Goal: Complete Application Form: Complete application form

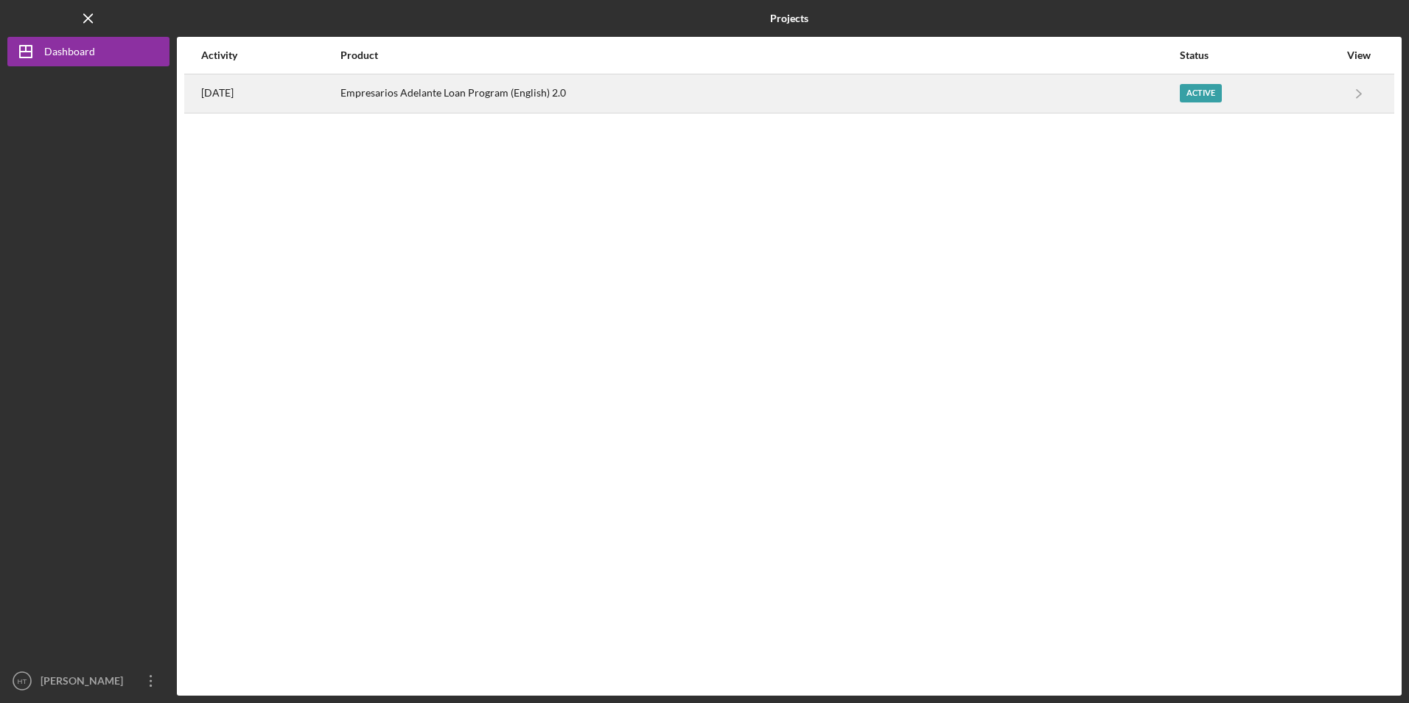
click at [581, 106] on div "Empresarios Adelante Loan Program (English) 2.0" at bounding box center [759, 93] width 838 height 37
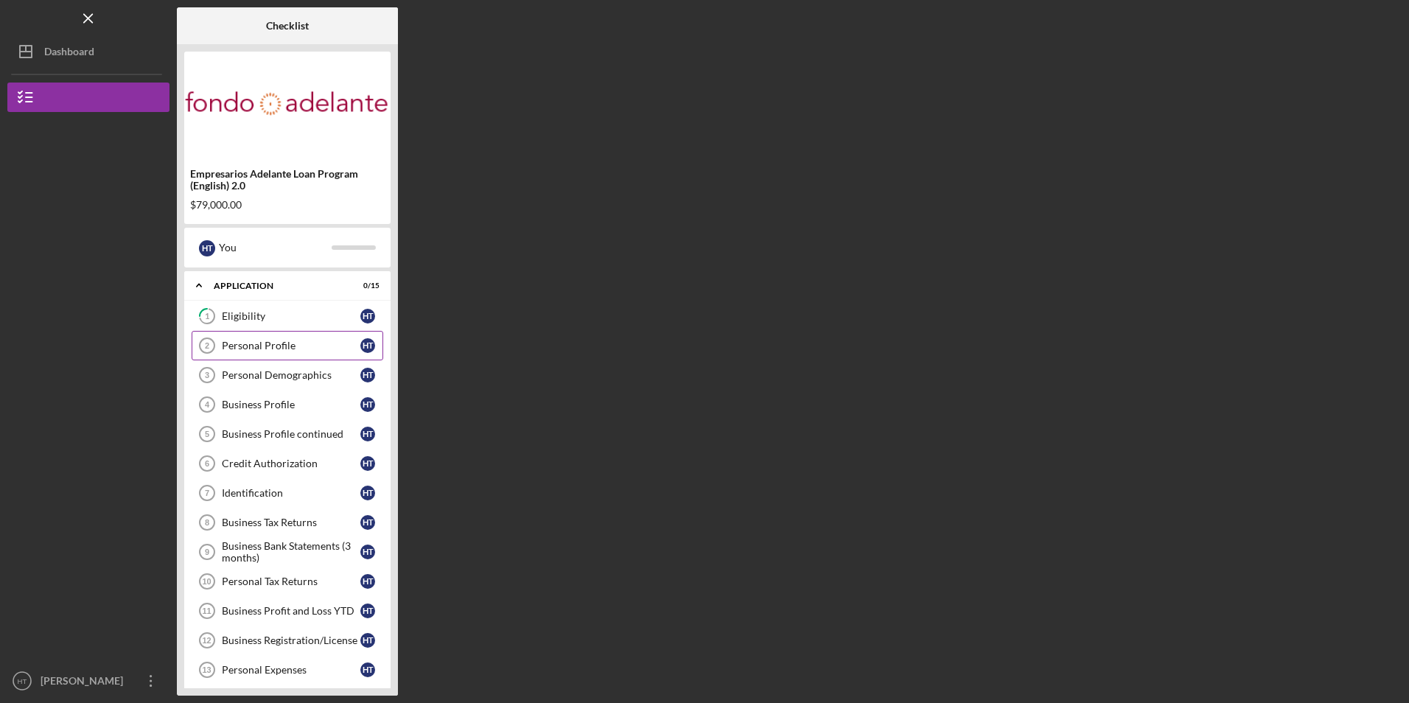
click at [262, 347] on div "Personal Profile" at bounding box center [291, 346] width 139 height 12
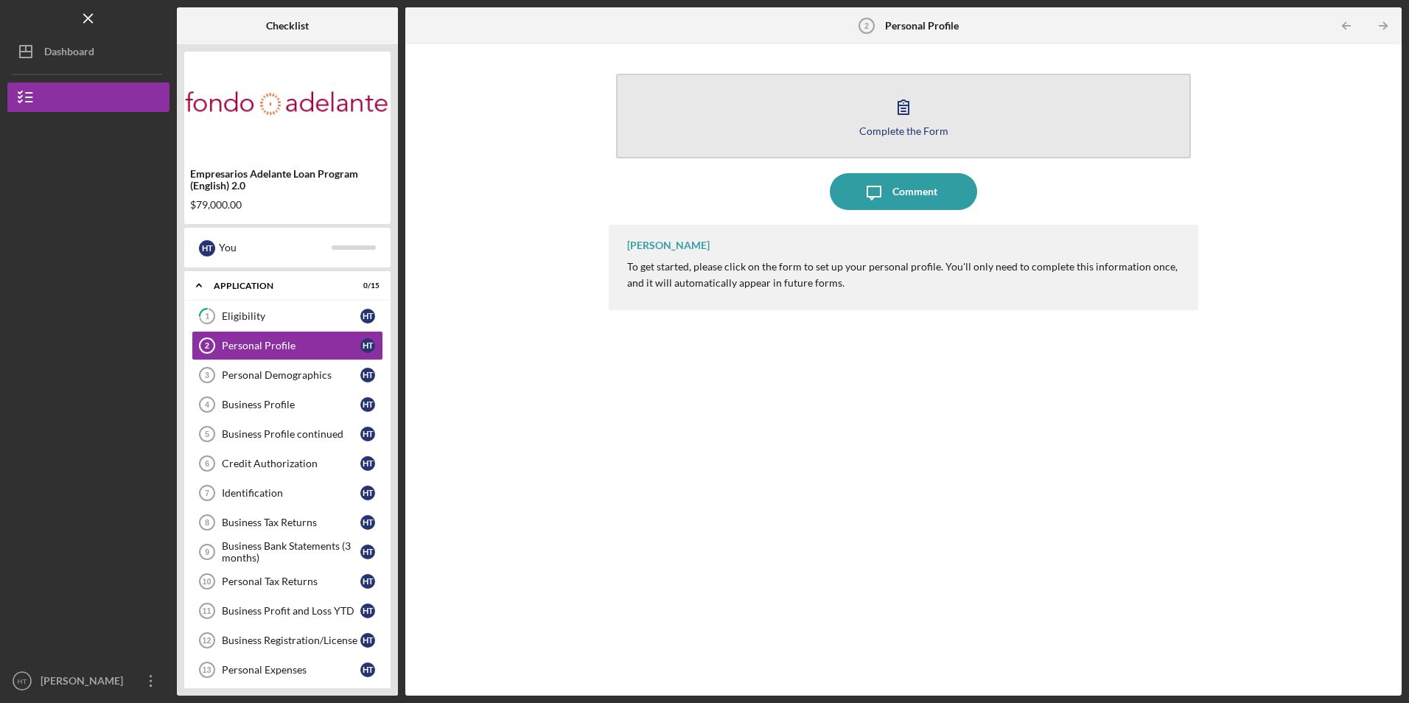
click at [846, 128] on button "Complete the Form Form" at bounding box center [903, 116] width 574 height 85
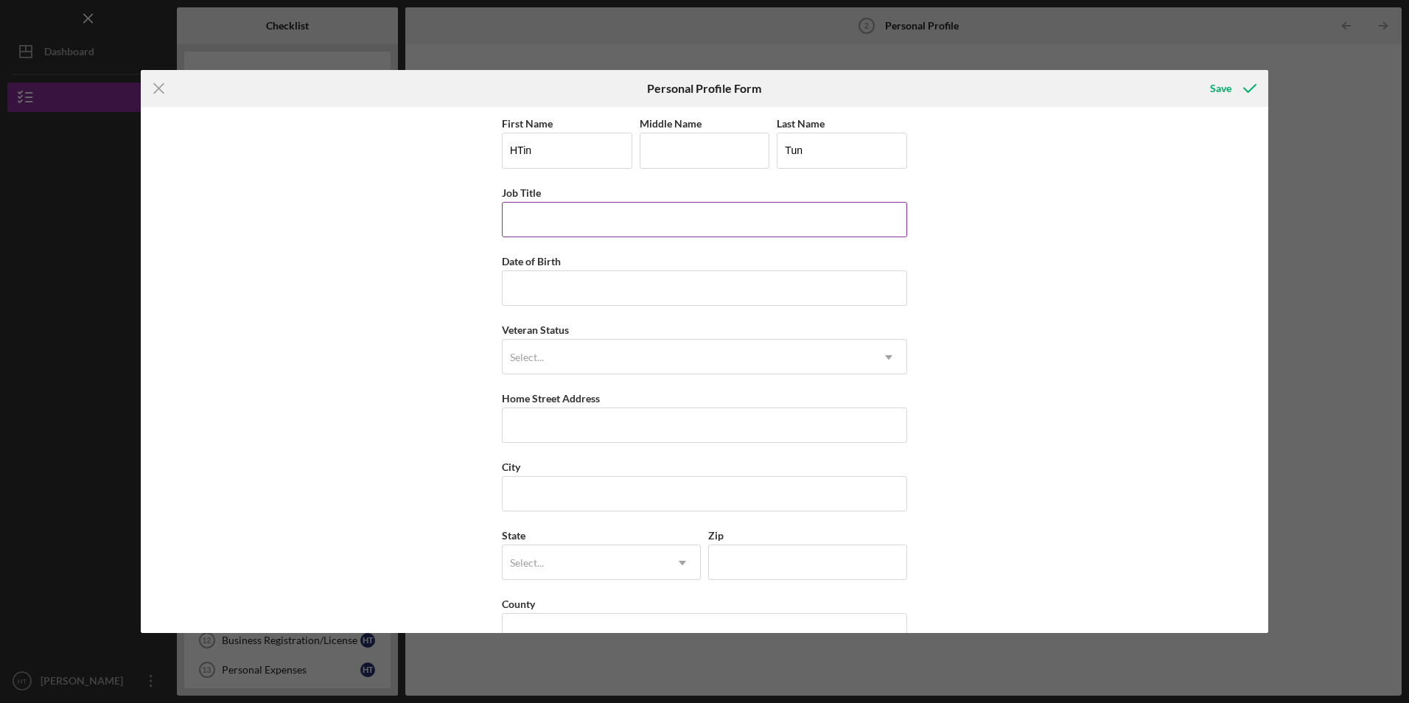
click at [670, 226] on input "Job Title" at bounding box center [704, 219] width 405 height 35
click at [633, 227] on input "Job Title" at bounding box center [704, 219] width 405 height 35
type input "o"
type input "Manager"
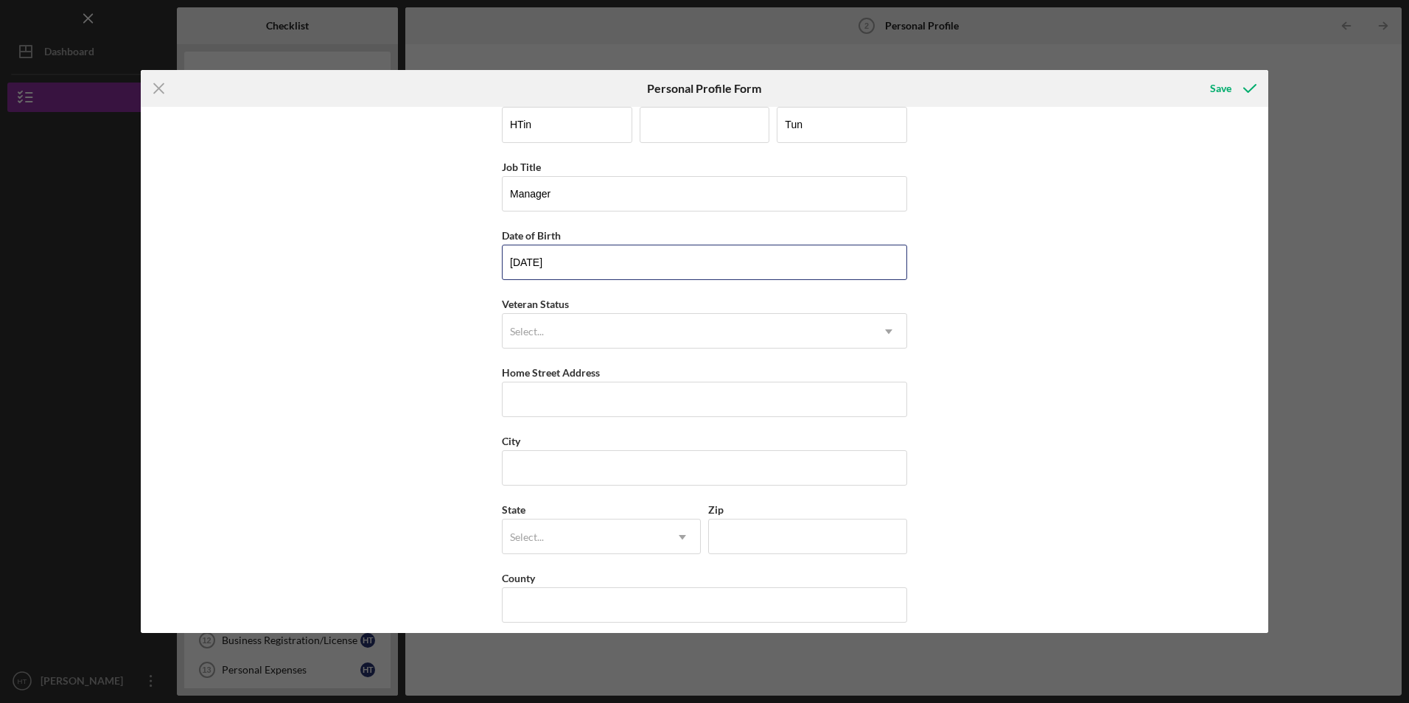
scroll to position [38, 0]
type input "[DATE]"
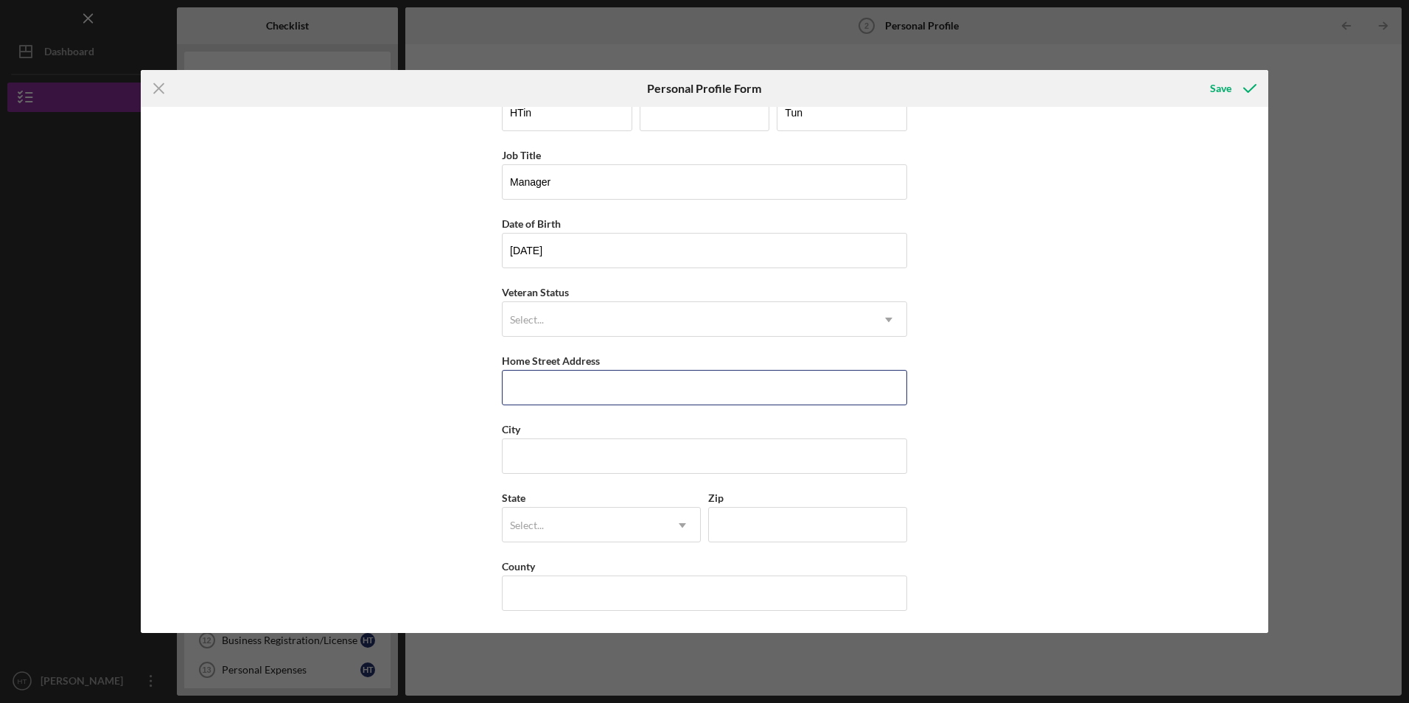
drag, startPoint x: 550, startPoint y: 396, endPoint x: 362, endPoint y: 359, distance: 192.2
click at [550, 396] on input "Home Street Address" at bounding box center [704, 387] width 405 height 35
type input "[STREET_ADDRESS]"
type input "`"
type input "[GEOGRAPHIC_DATA]"
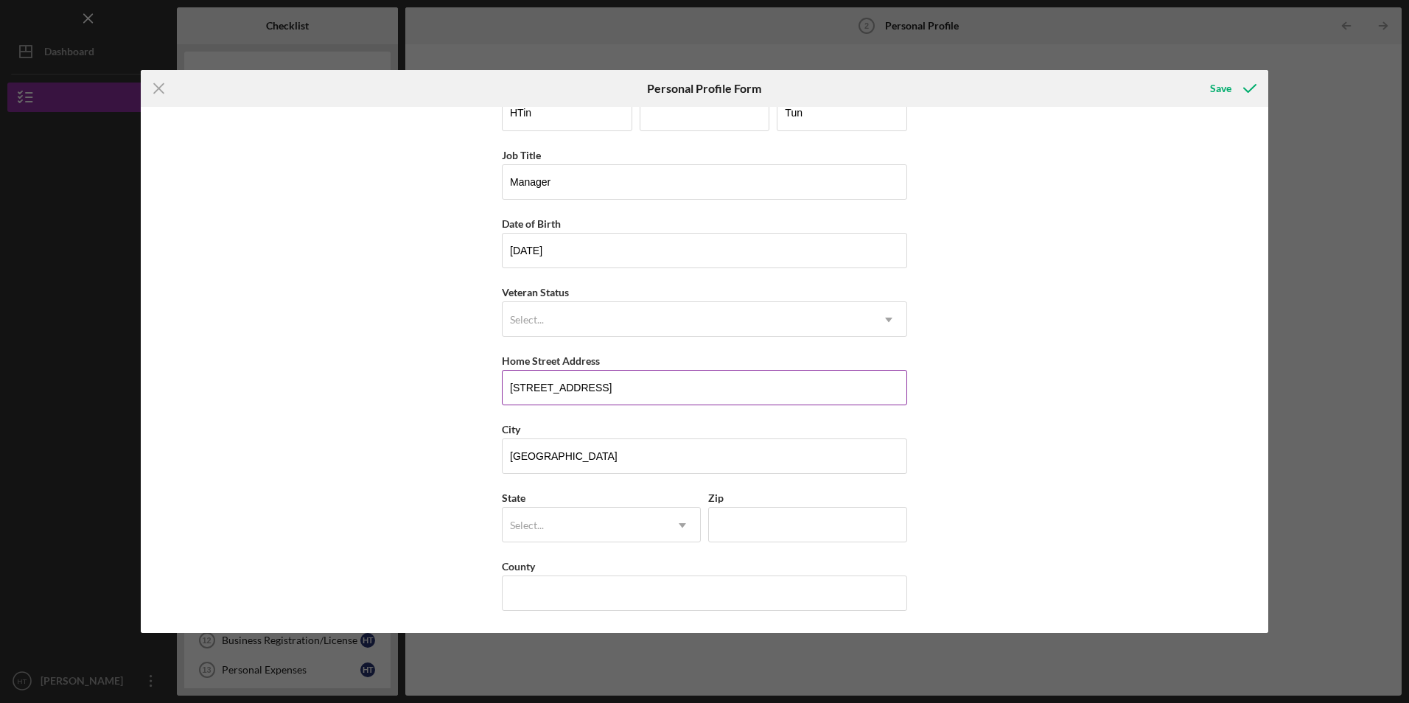
type input "c"
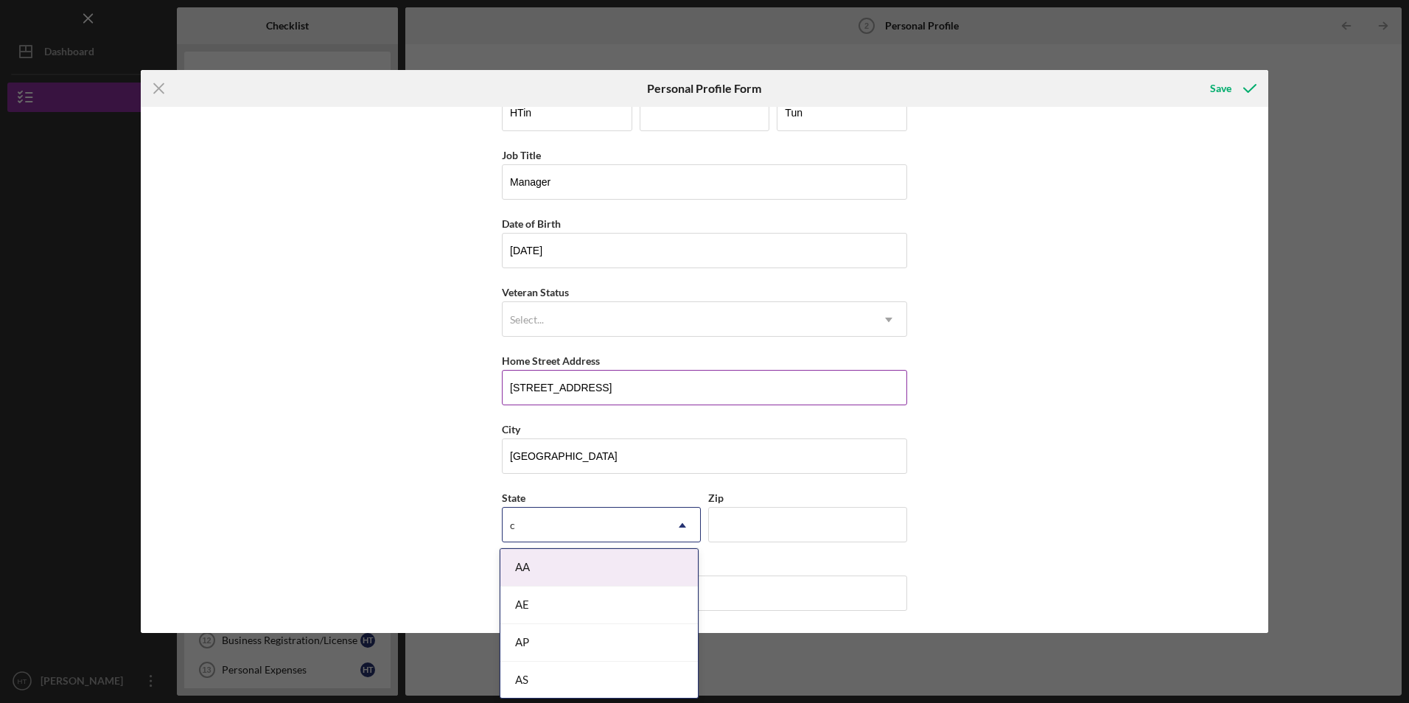
type input "ca"
click at [516, 638] on div "CA" at bounding box center [598, 643] width 197 height 38
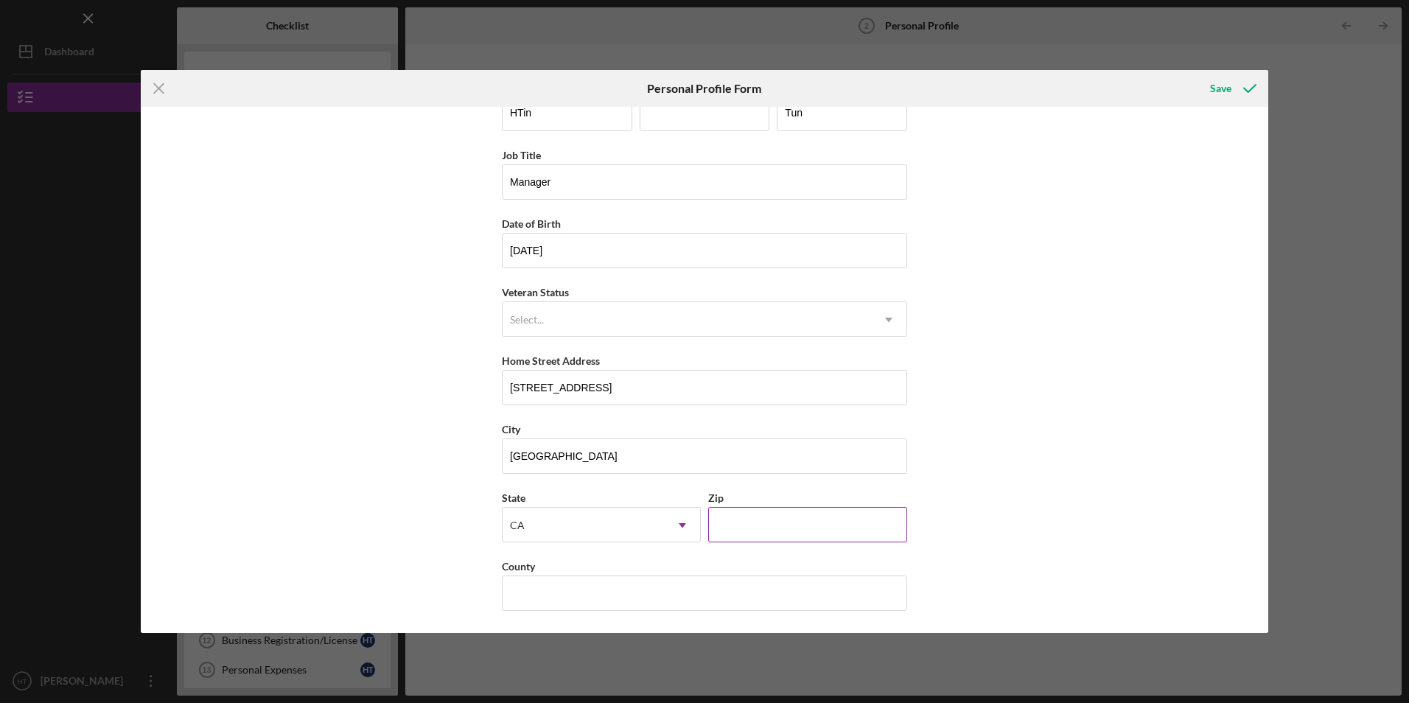
drag, startPoint x: 755, startPoint y: 521, endPoint x: 707, endPoint y: 529, distance: 48.6
click at [755, 521] on input "Zip" at bounding box center [807, 524] width 199 height 35
type input "94560"
drag, startPoint x: 592, startPoint y: 596, endPoint x: 582, endPoint y: 599, distance: 10.0
click at [589, 598] on input "County" at bounding box center [704, 592] width 405 height 35
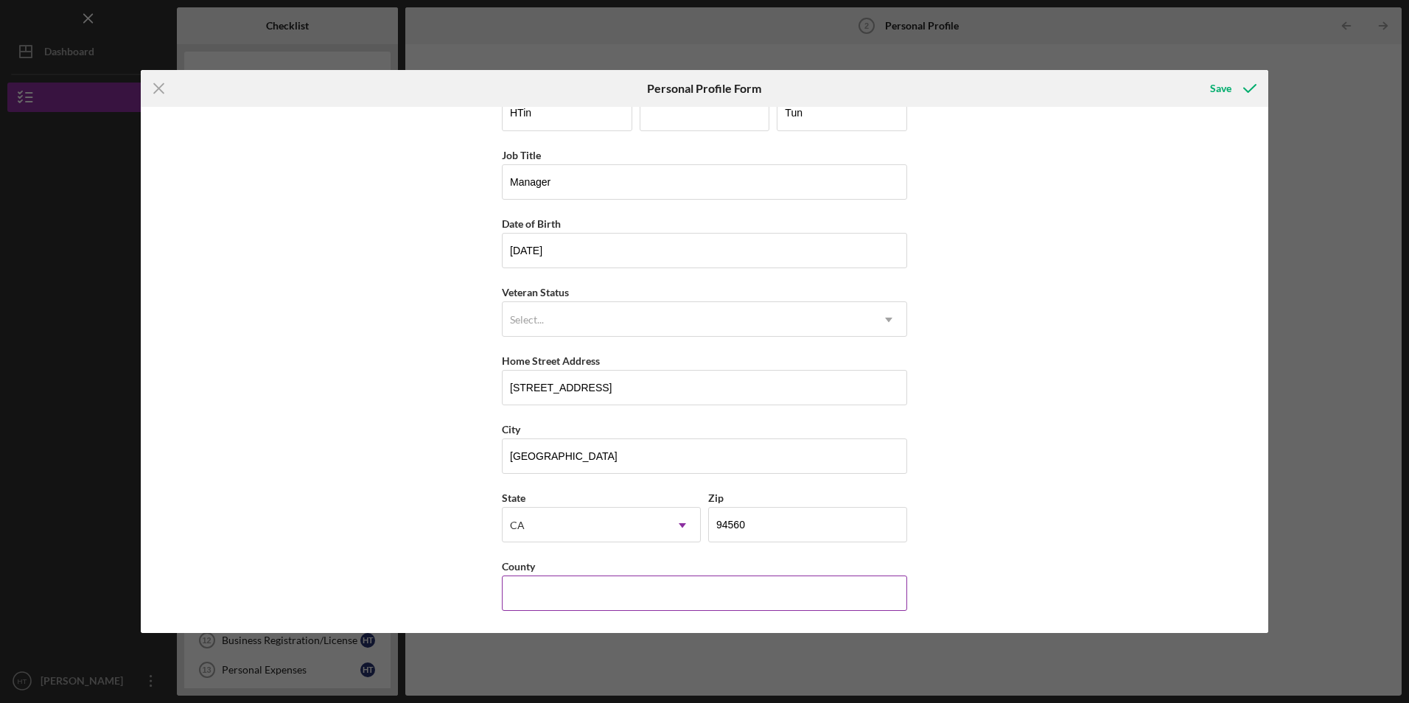
type input "s"
type input "Santa [PERSON_NAME]"
click at [1229, 85] on div "Save" at bounding box center [1220, 88] width 21 height 29
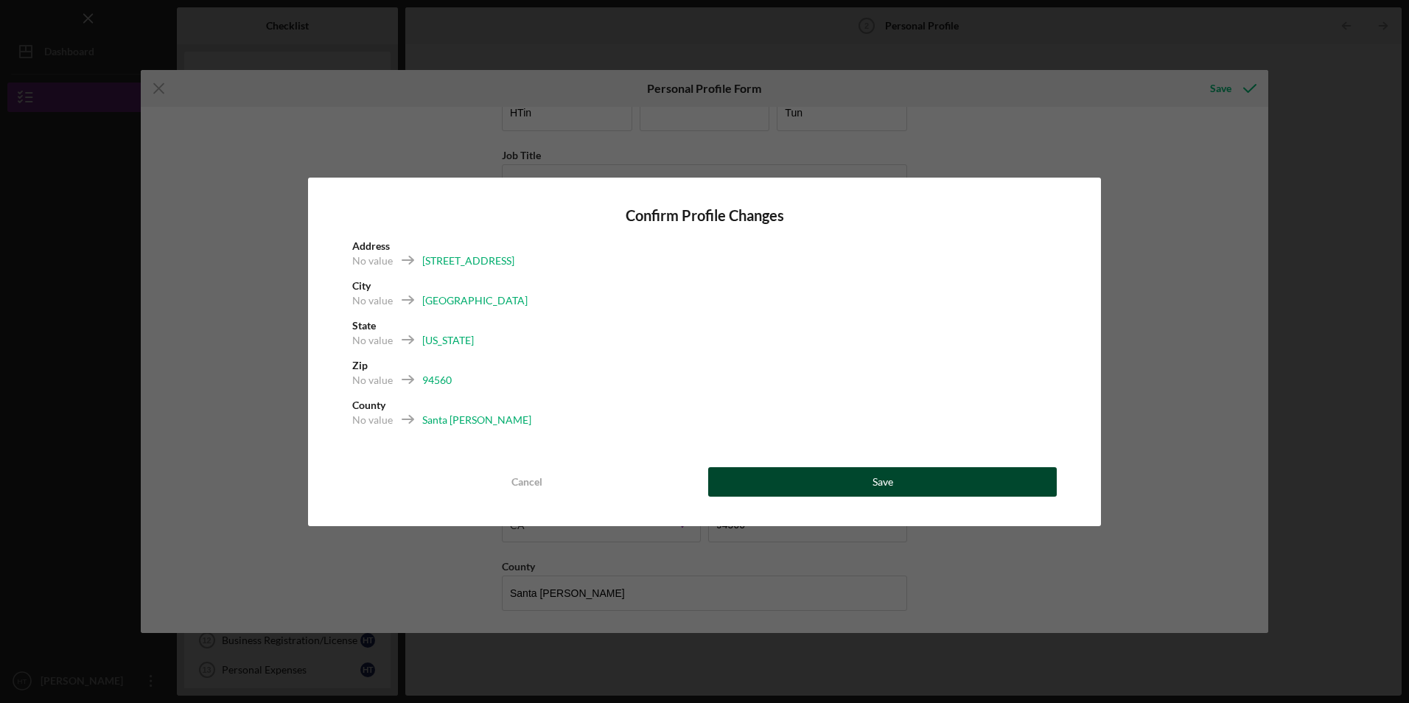
click at [931, 485] on button "Save" at bounding box center [882, 481] width 348 height 29
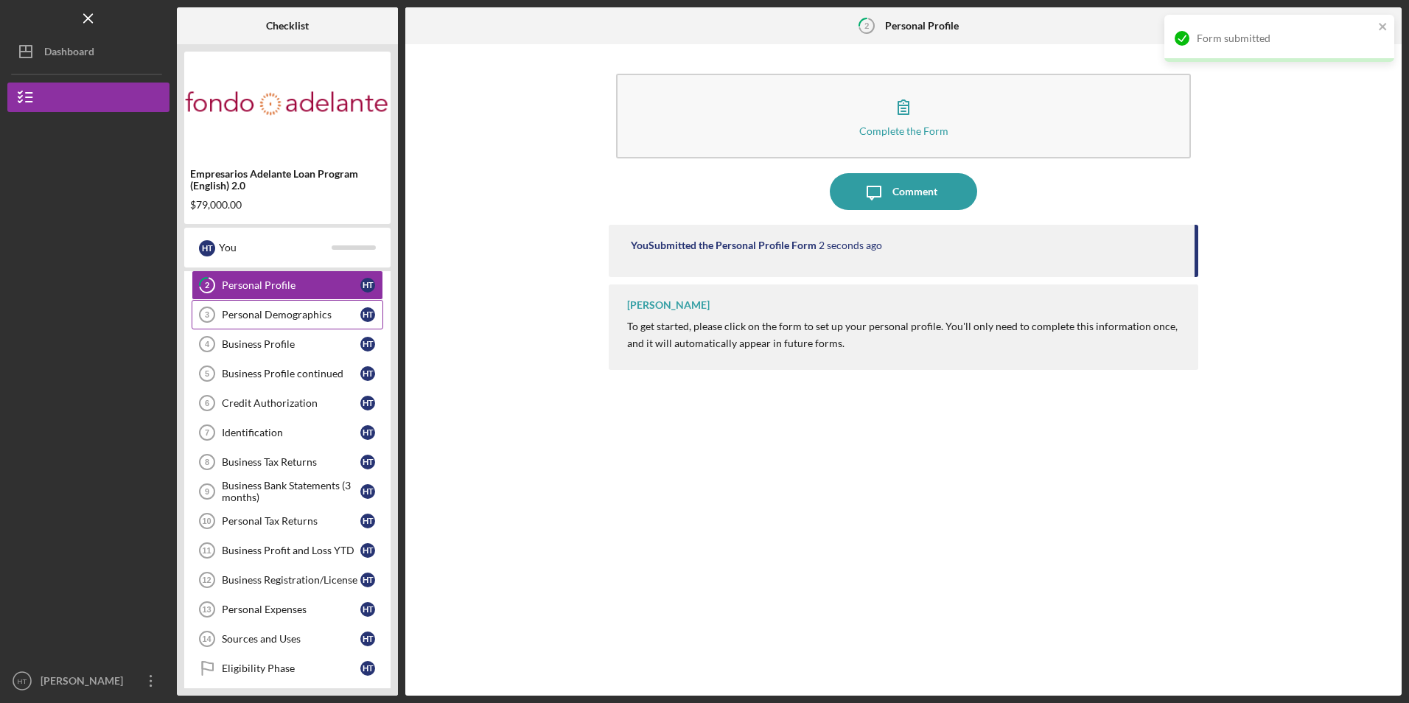
scroll to position [29, 0]
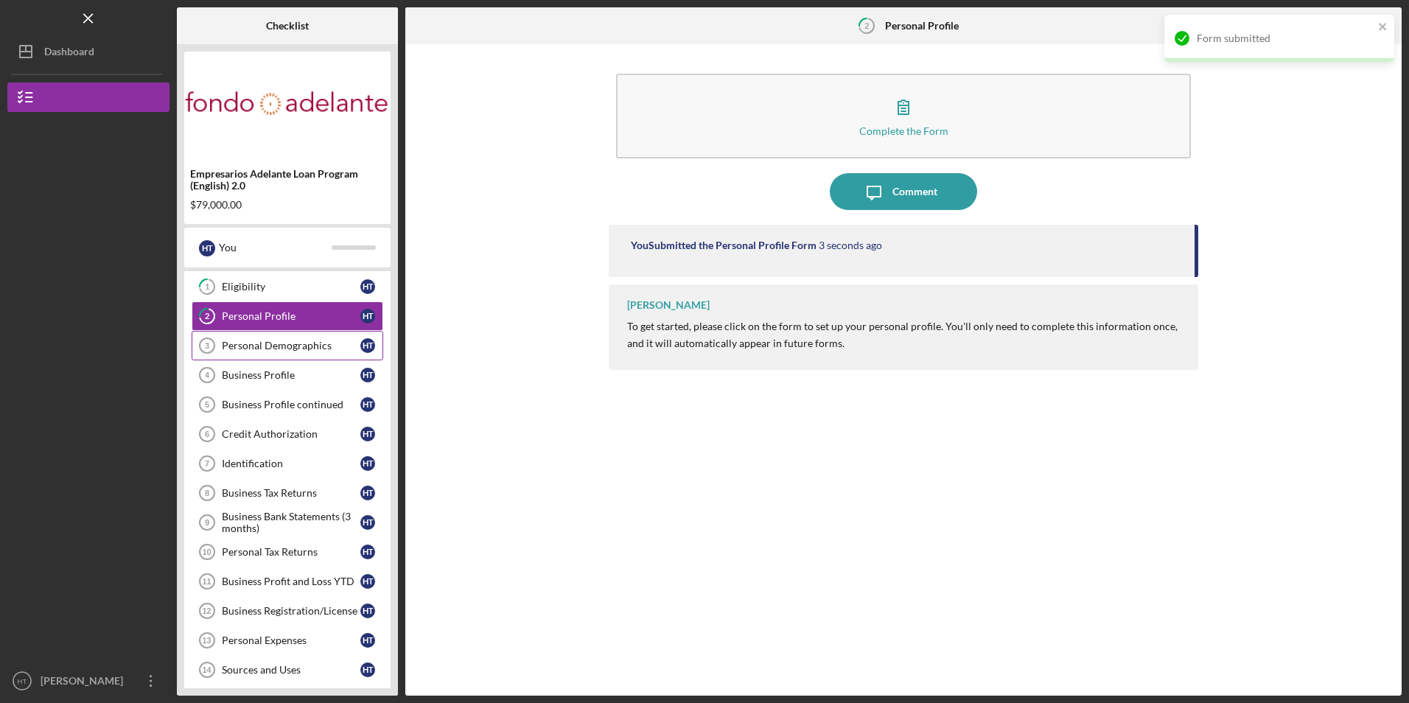
click at [268, 345] on div "Personal Demographics" at bounding box center [291, 346] width 139 height 12
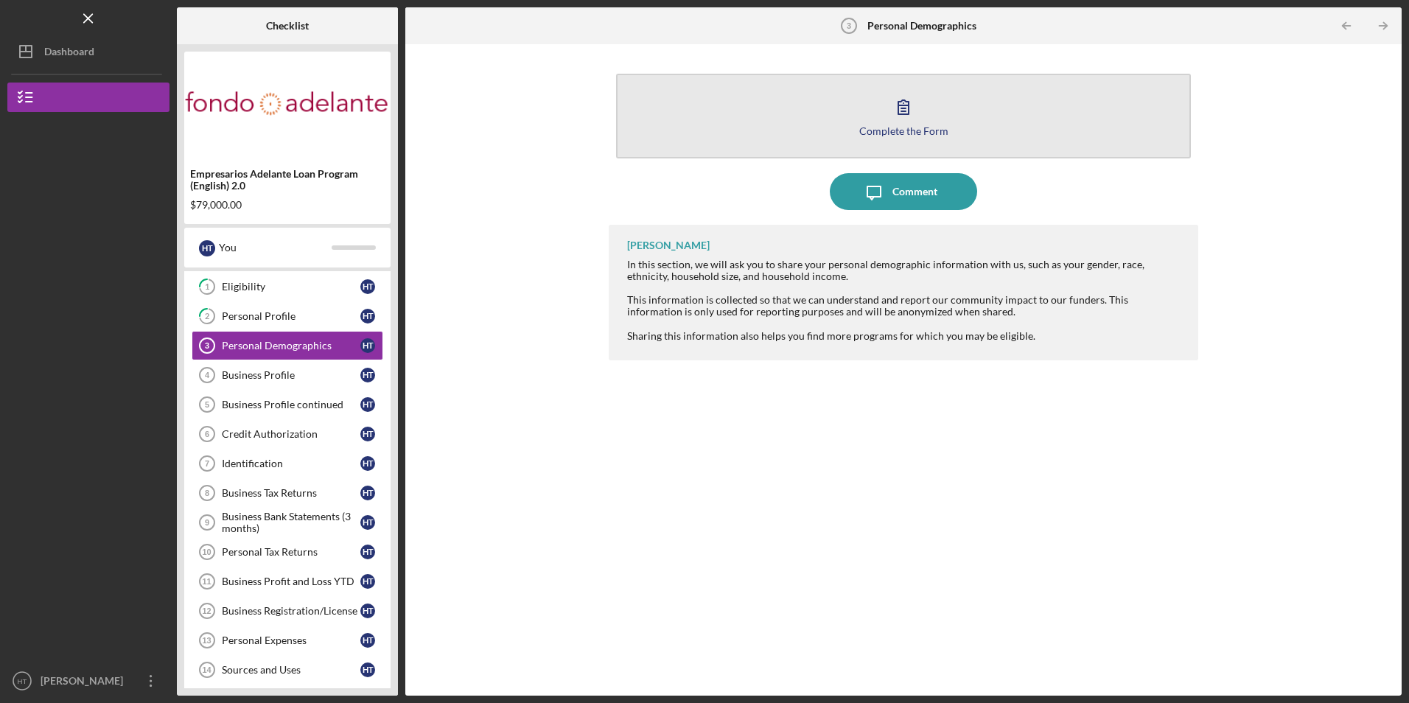
click at [772, 134] on button "Complete the Form Form" at bounding box center [903, 116] width 574 height 85
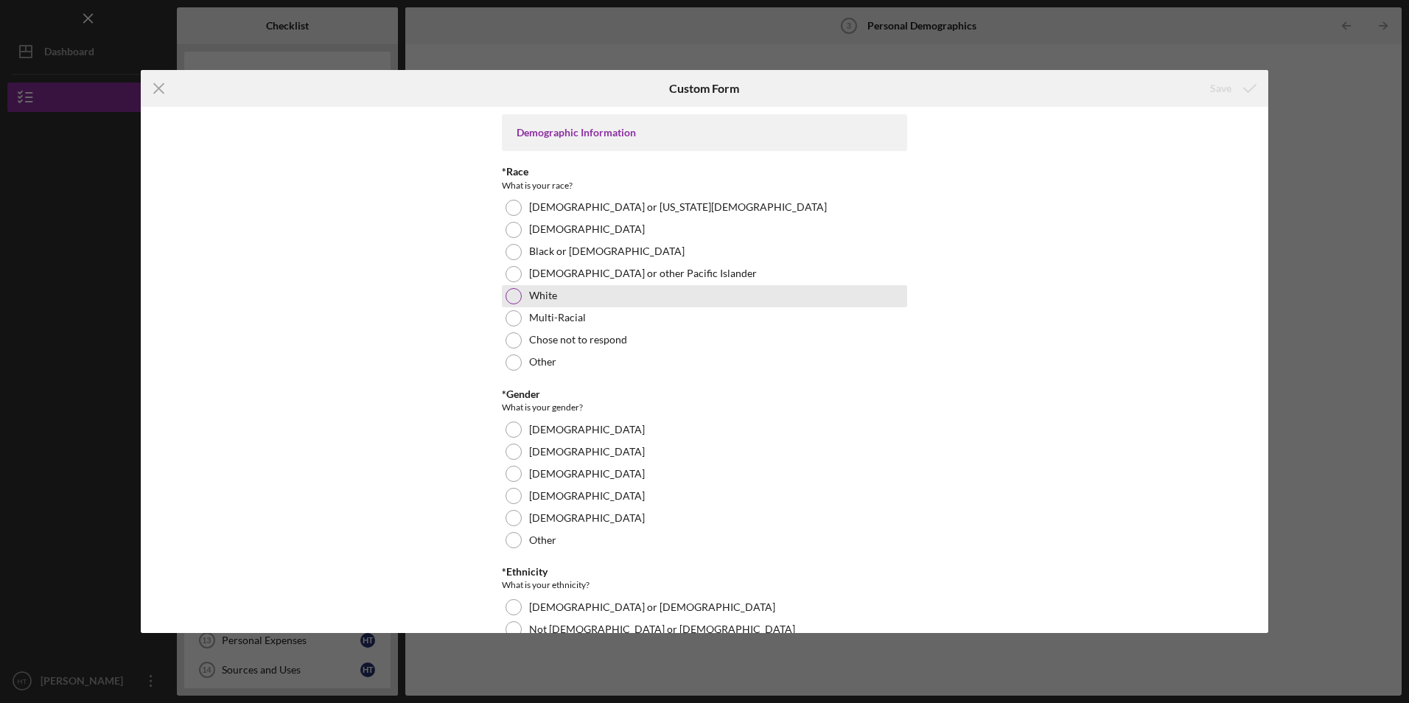
click at [511, 289] on div at bounding box center [513, 296] width 16 height 16
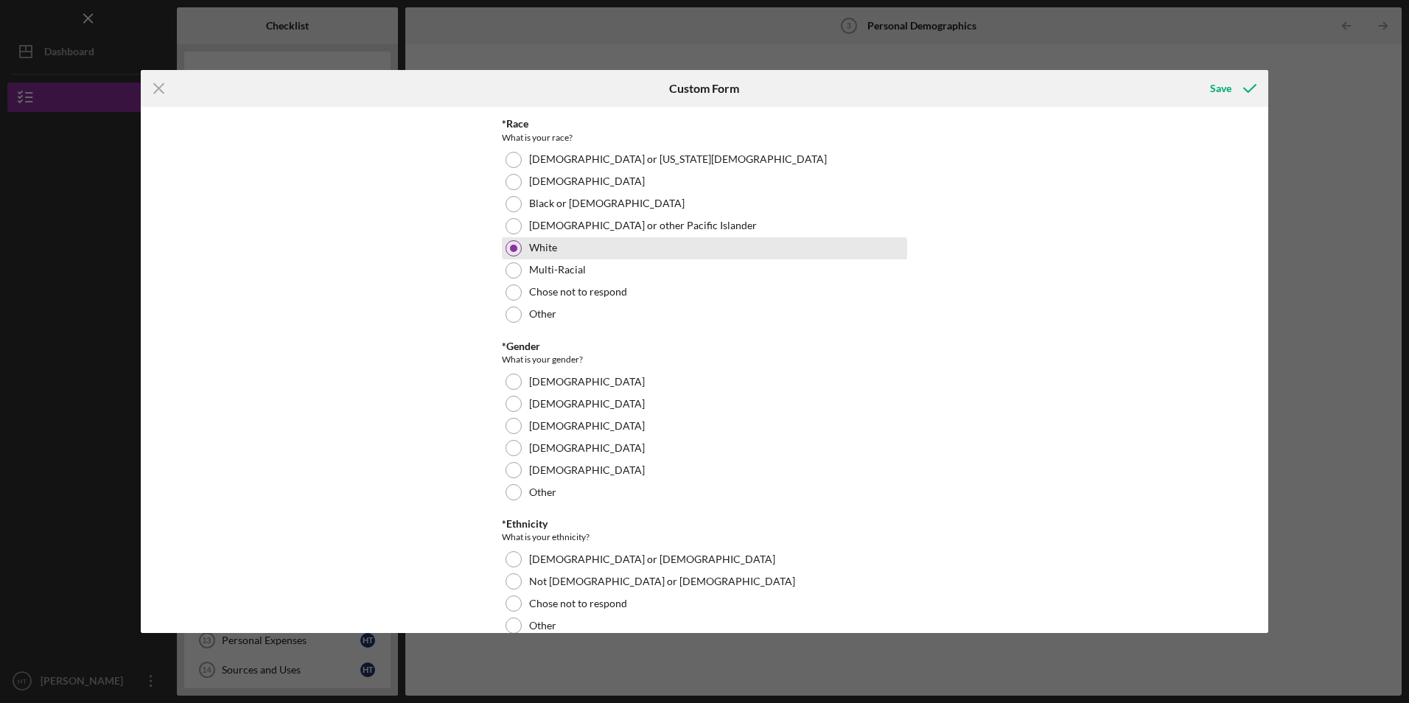
scroll to position [74, 0]
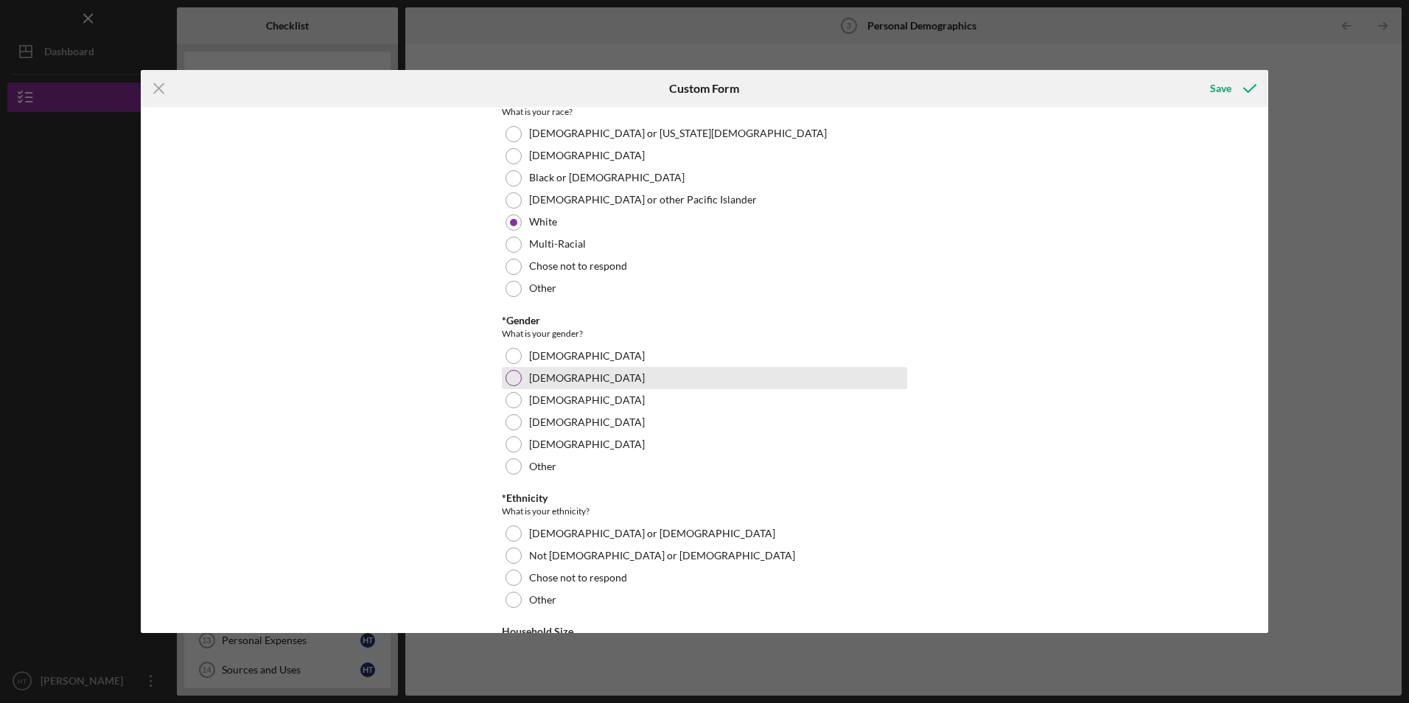
click at [514, 374] on div at bounding box center [513, 378] width 16 height 16
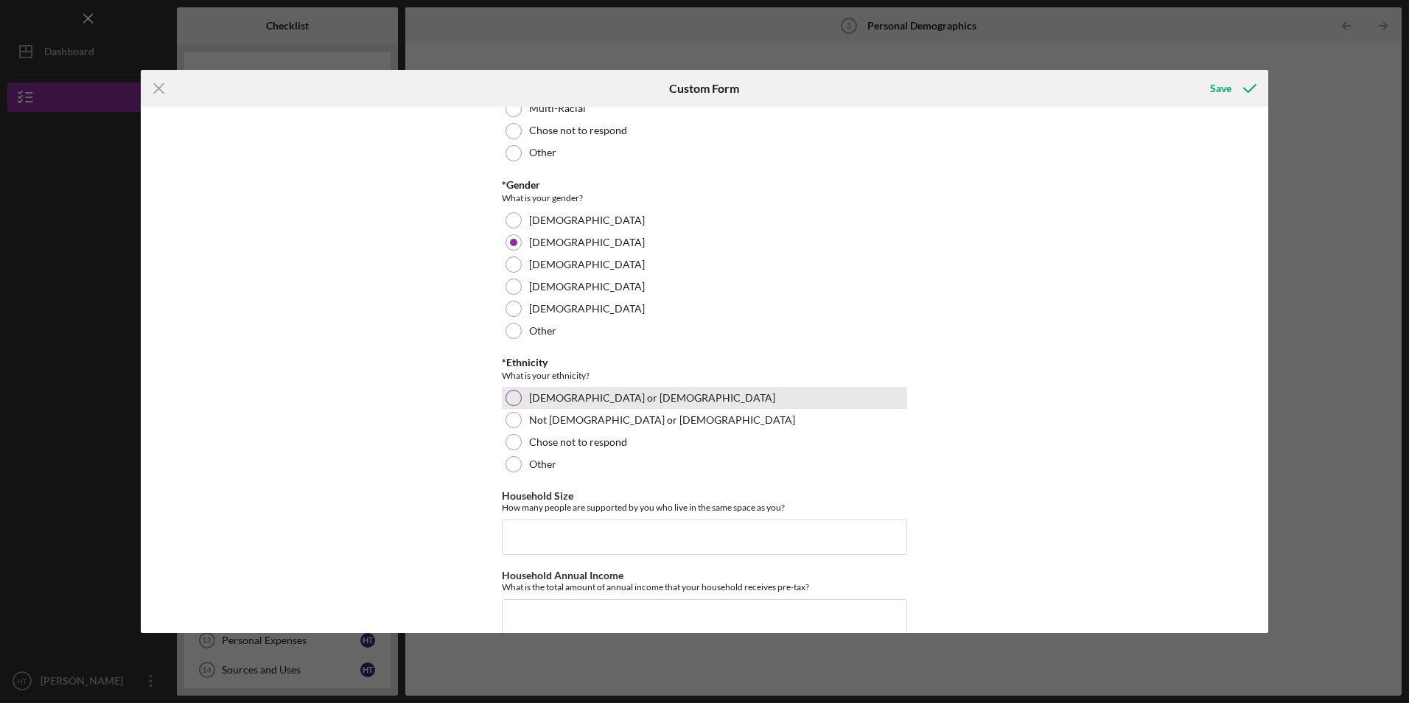
scroll to position [233, 0]
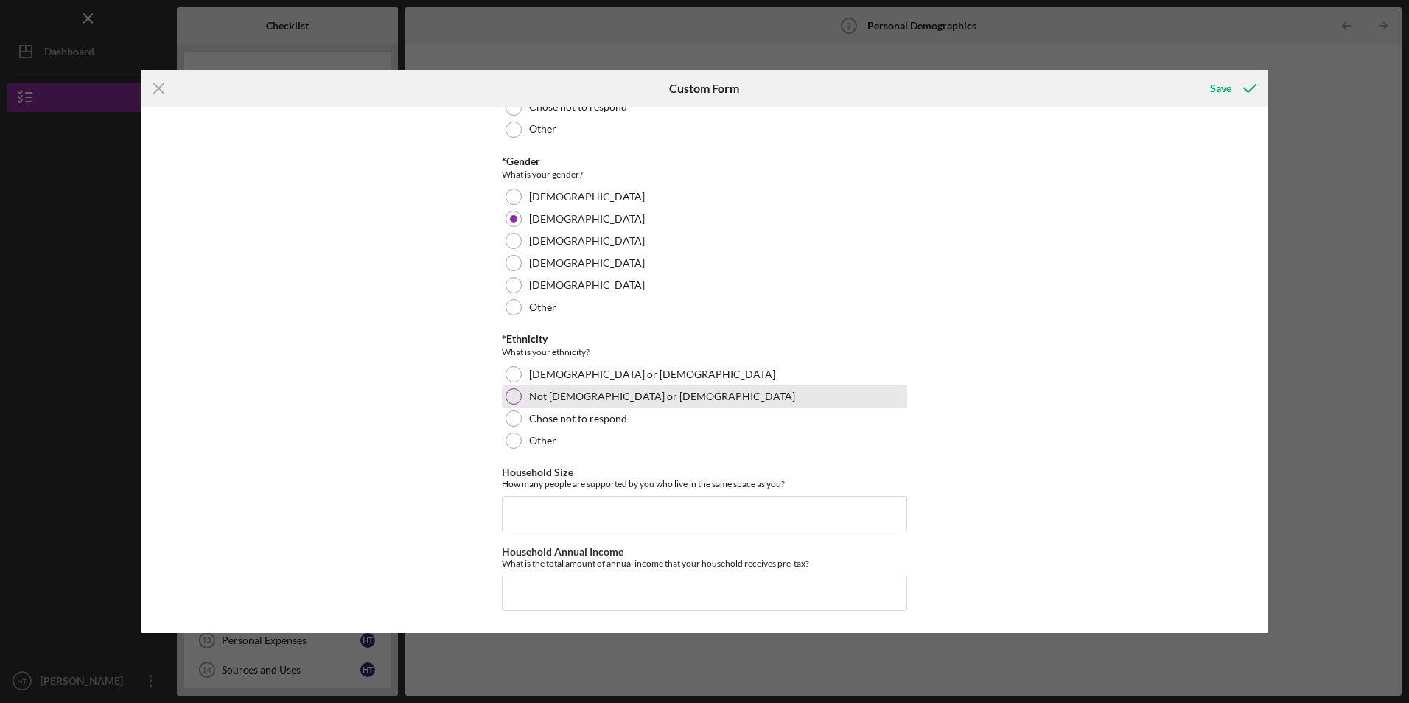
click at [511, 389] on div at bounding box center [513, 396] width 16 height 16
click at [563, 516] on input "Household Size" at bounding box center [704, 513] width 405 height 35
type input "1"
click at [530, 598] on input "Household Annual Income" at bounding box center [704, 592] width 405 height 35
type input "$73,048"
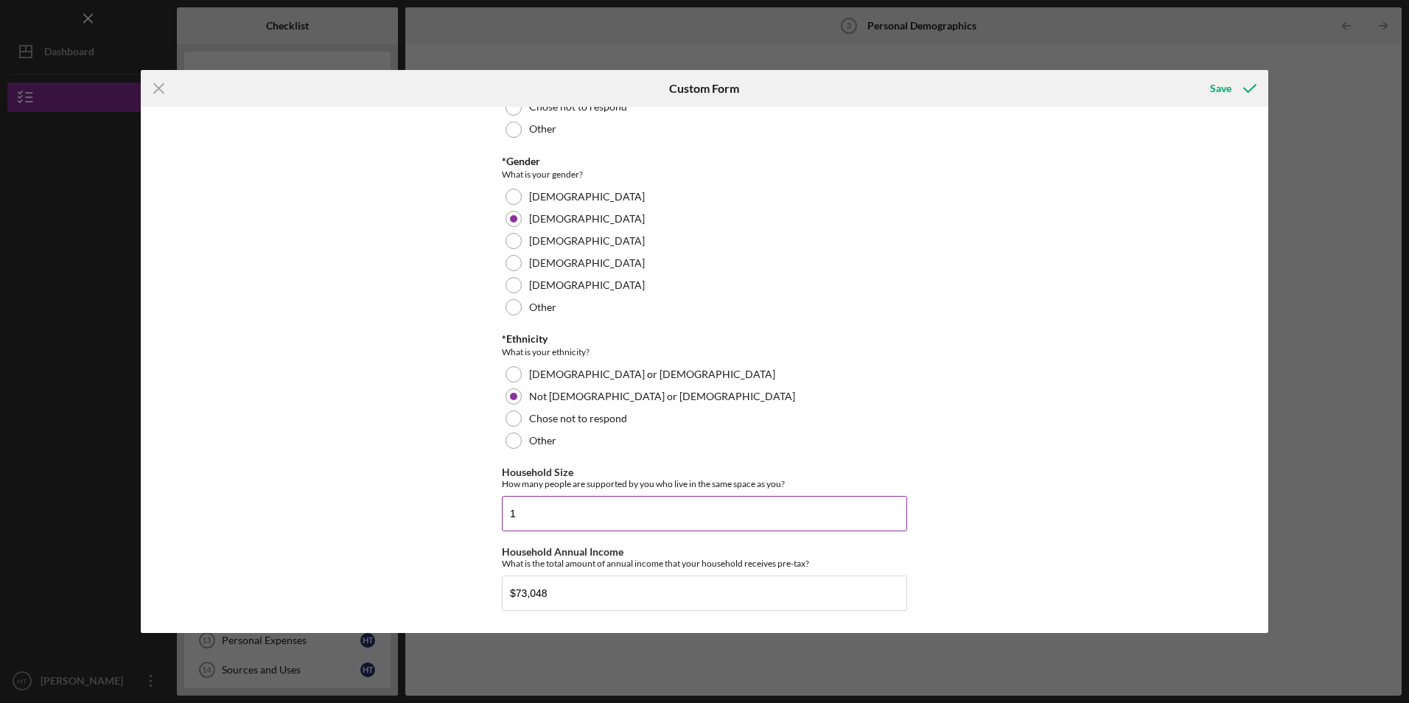
click at [537, 504] on input "1" at bounding box center [704, 513] width 405 height 35
click at [1222, 90] on div "Save" at bounding box center [1220, 88] width 21 height 29
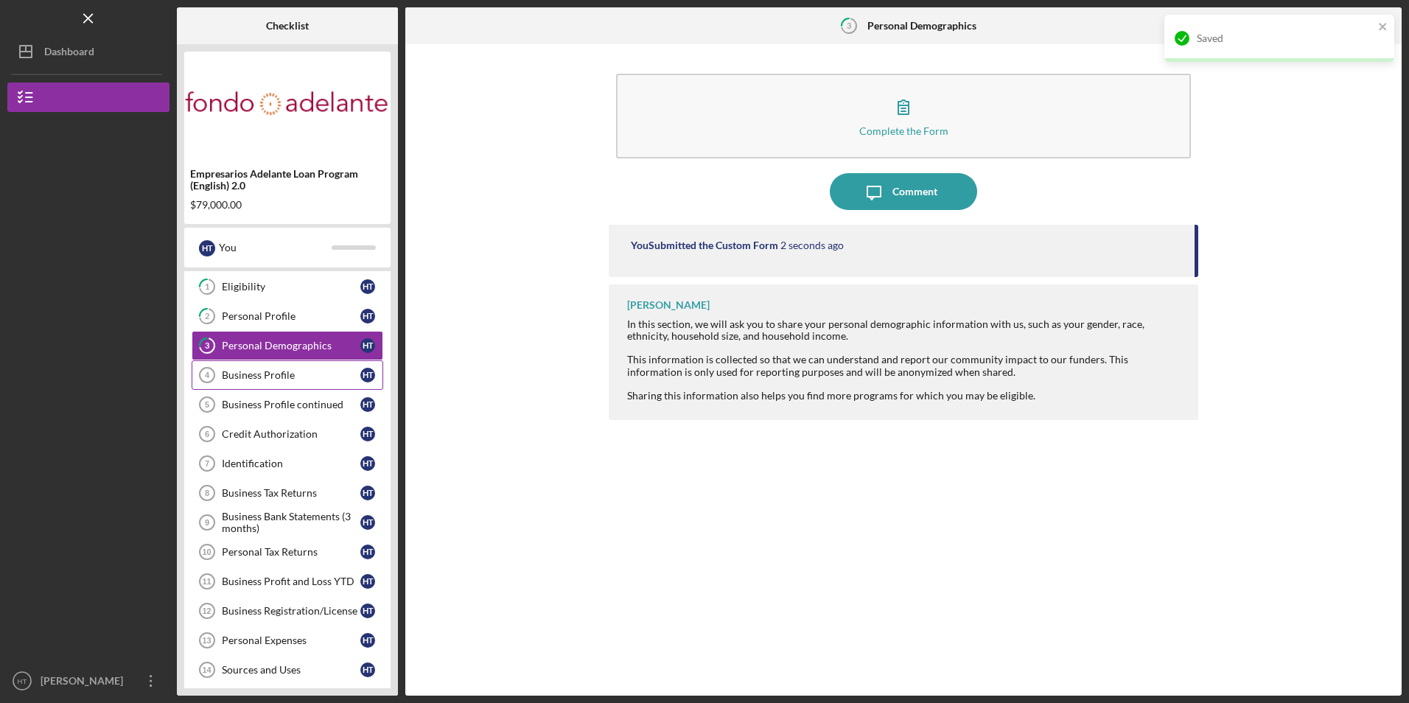
click at [231, 379] on div "Business Profile" at bounding box center [291, 375] width 139 height 12
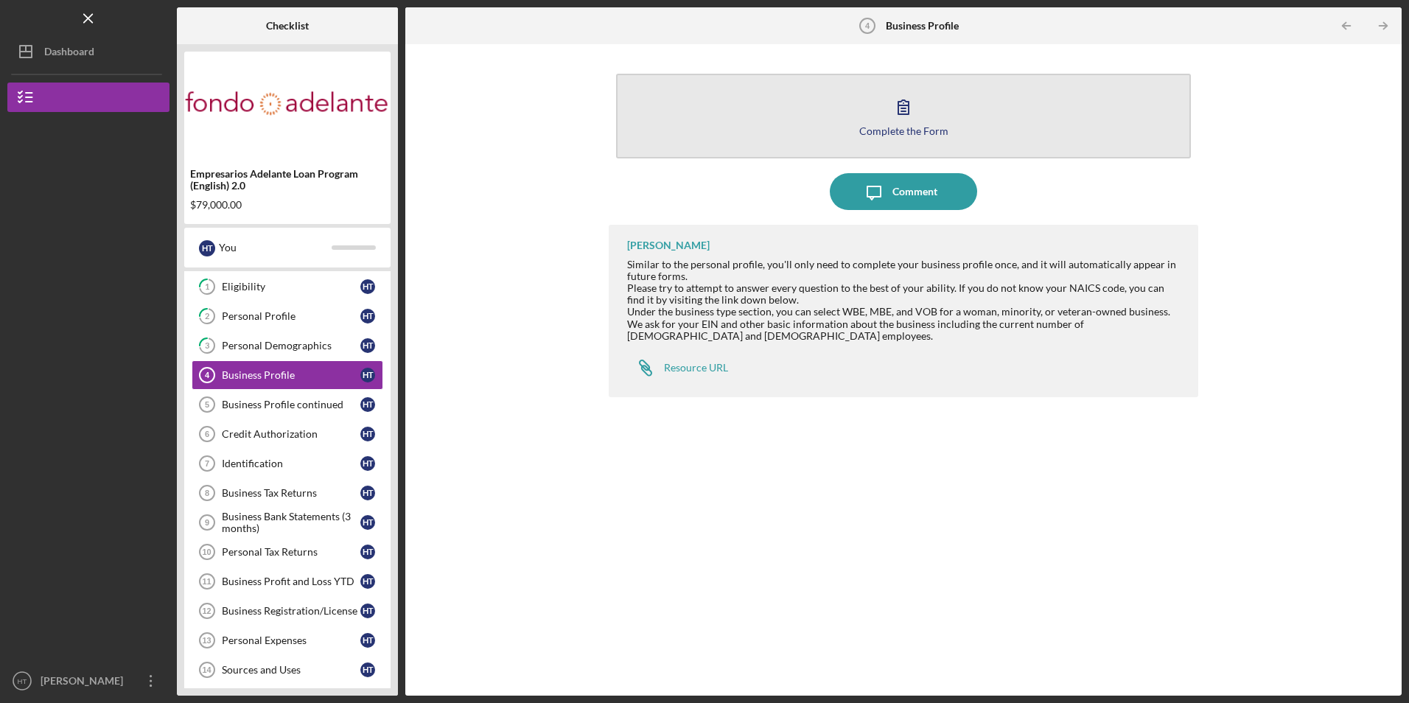
click at [776, 115] on button "Complete the Form Form" at bounding box center [903, 116] width 574 height 85
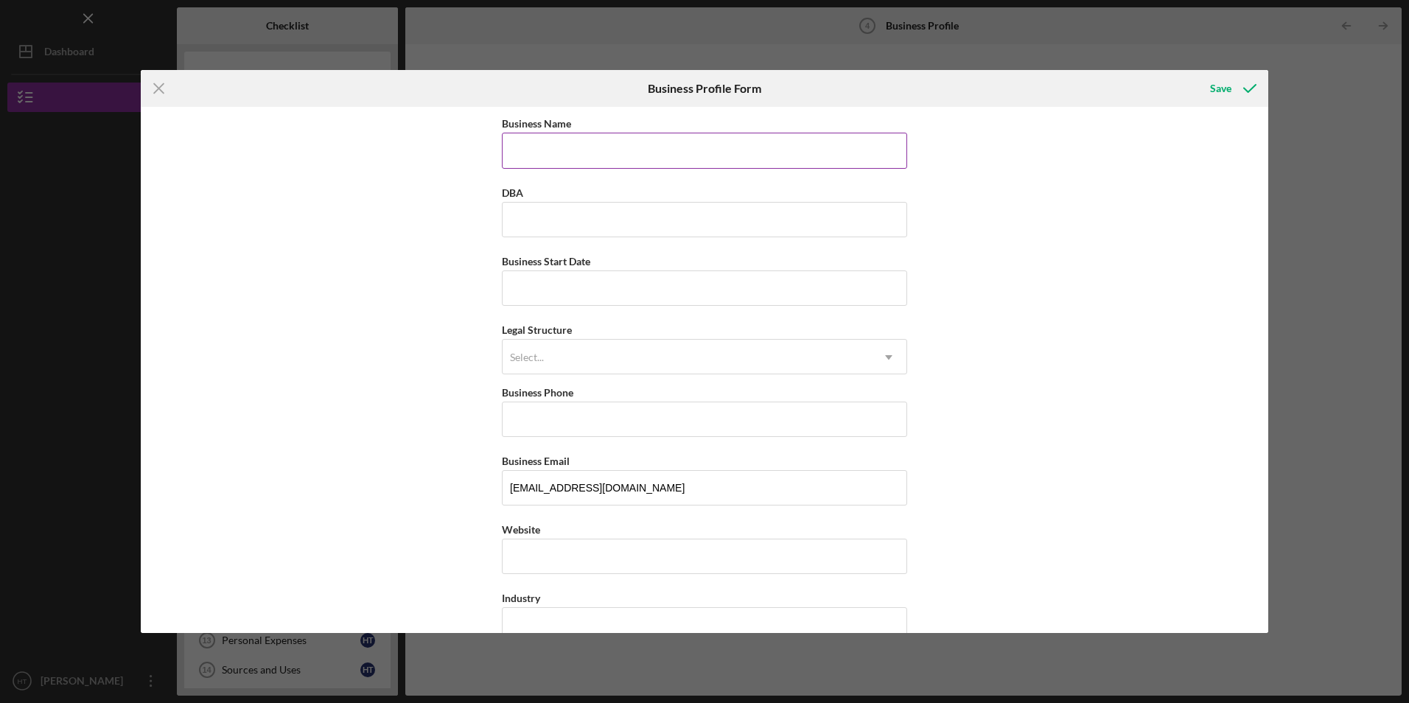
drag, startPoint x: 593, startPoint y: 154, endPoint x: 515, endPoint y: 142, distance: 79.0
click at [593, 154] on input "Business Name" at bounding box center [704, 150] width 405 height 35
